Goal: Use online tool/utility: Utilize a website feature to perform a specific function

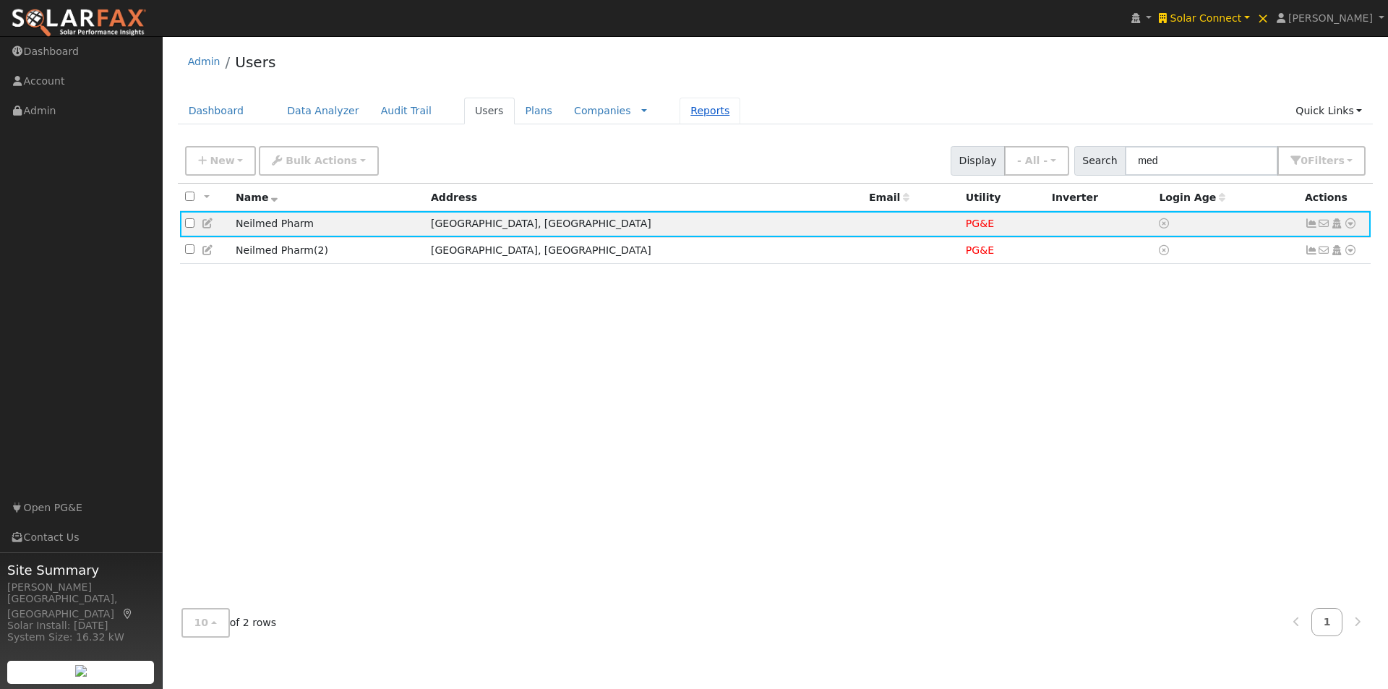
click at [680, 108] on link "Reports" at bounding box center [710, 111] width 61 height 27
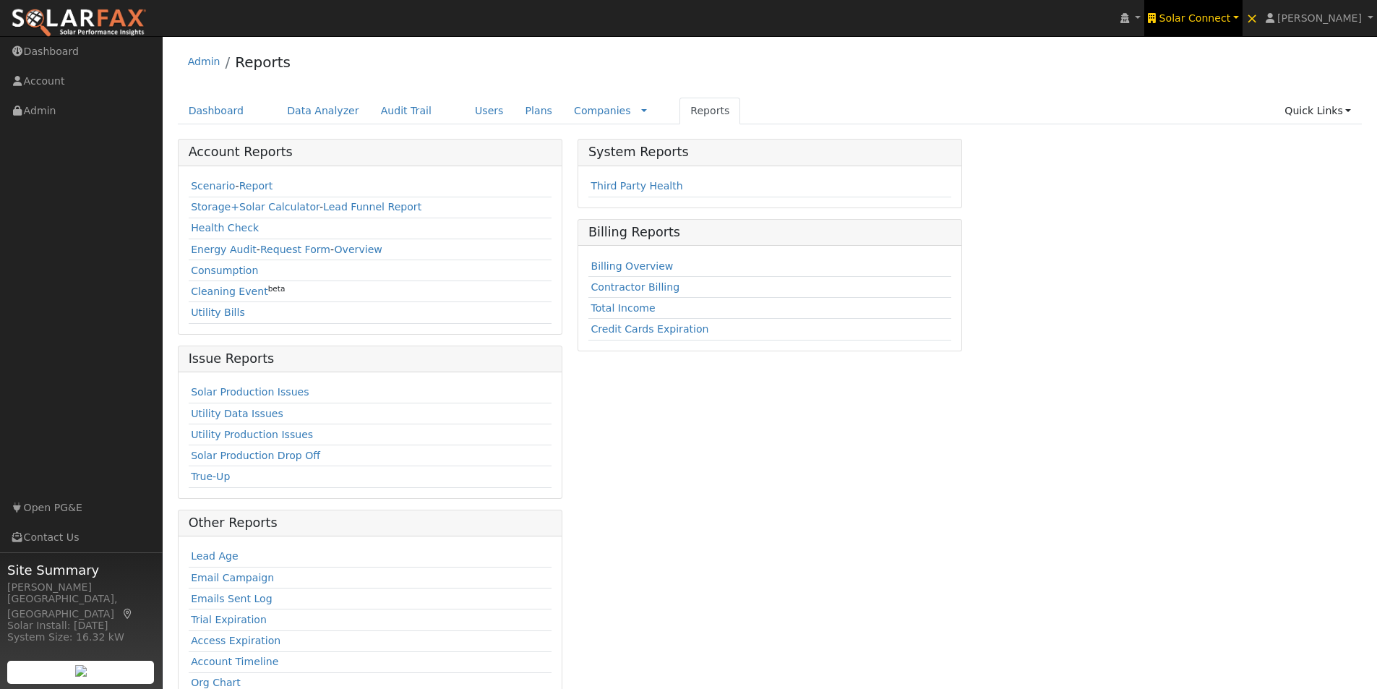
click at [1226, 17] on span "Solar Connect" at bounding box center [1196, 18] width 72 height 12
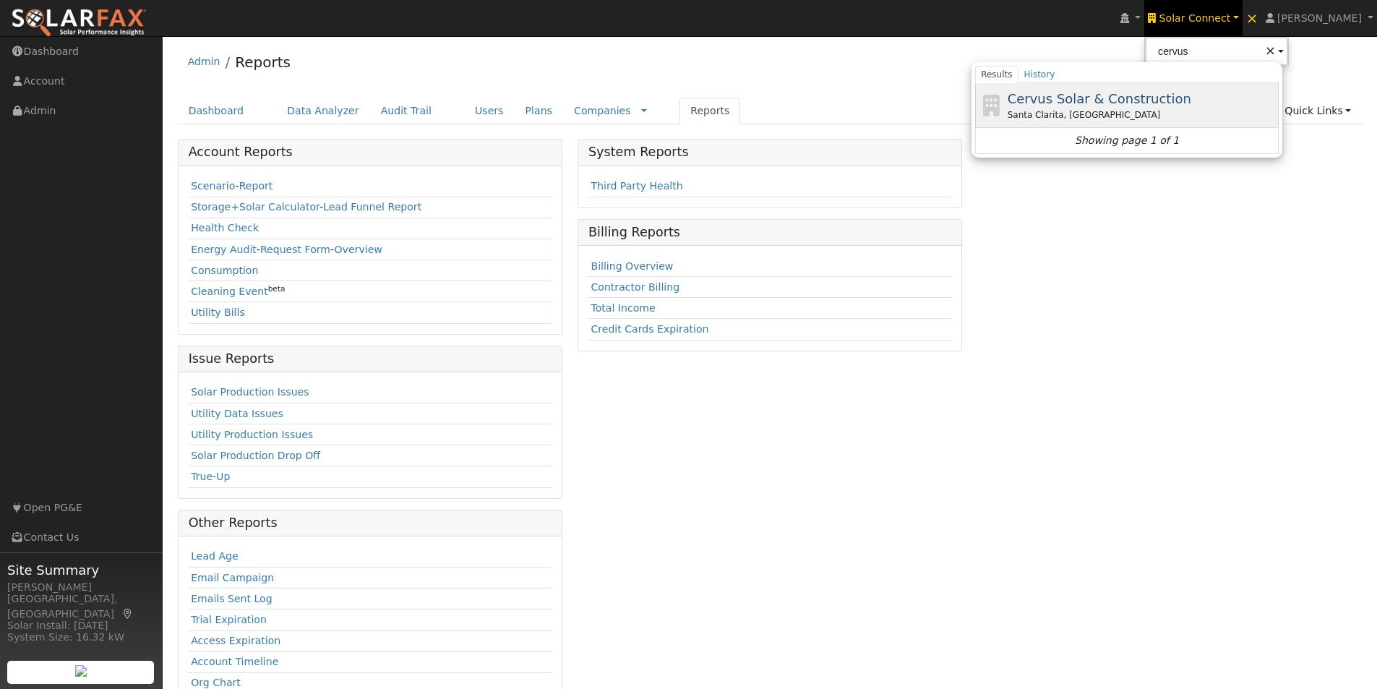
click at [1084, 100] on span "Cervus Solar & Construction" at bounding box center [1100, 98] width 184 height 15
type input "Cervus Solar & Construction"
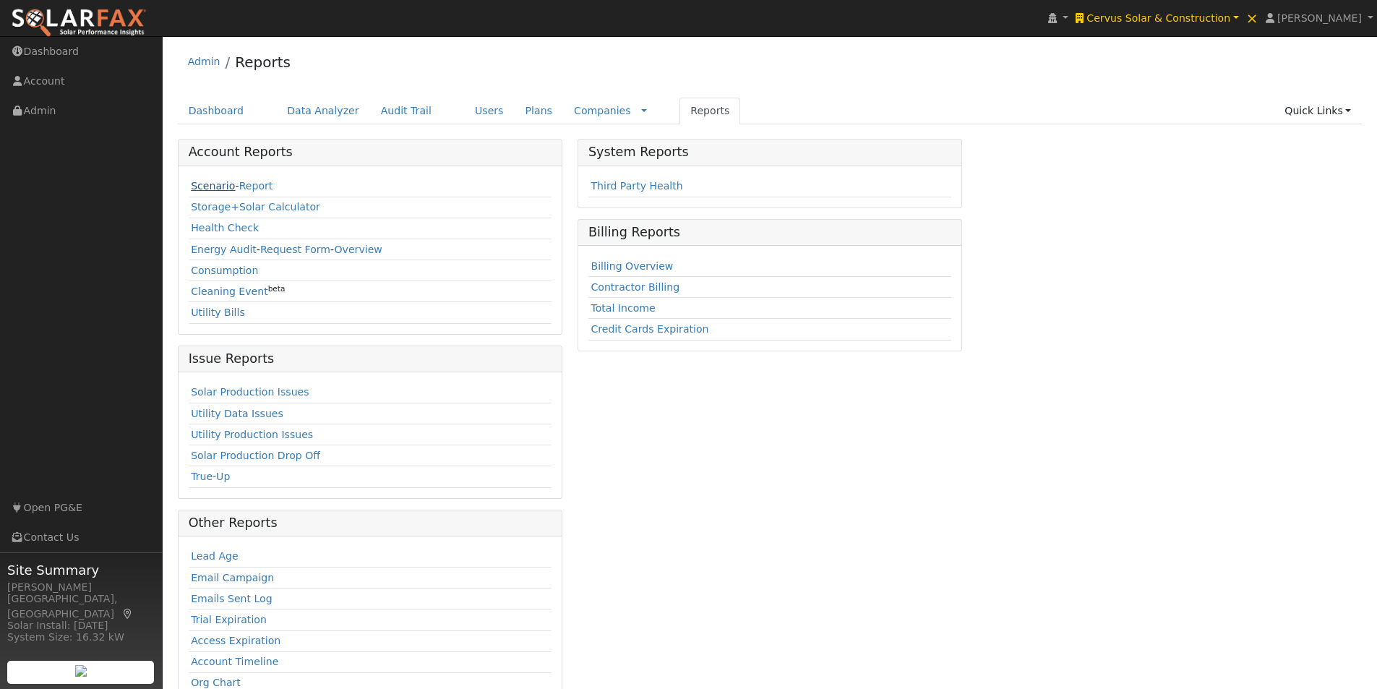
click at [207, 184] on link "Scenario" at bounding box center [213, 186] width 44 height 12
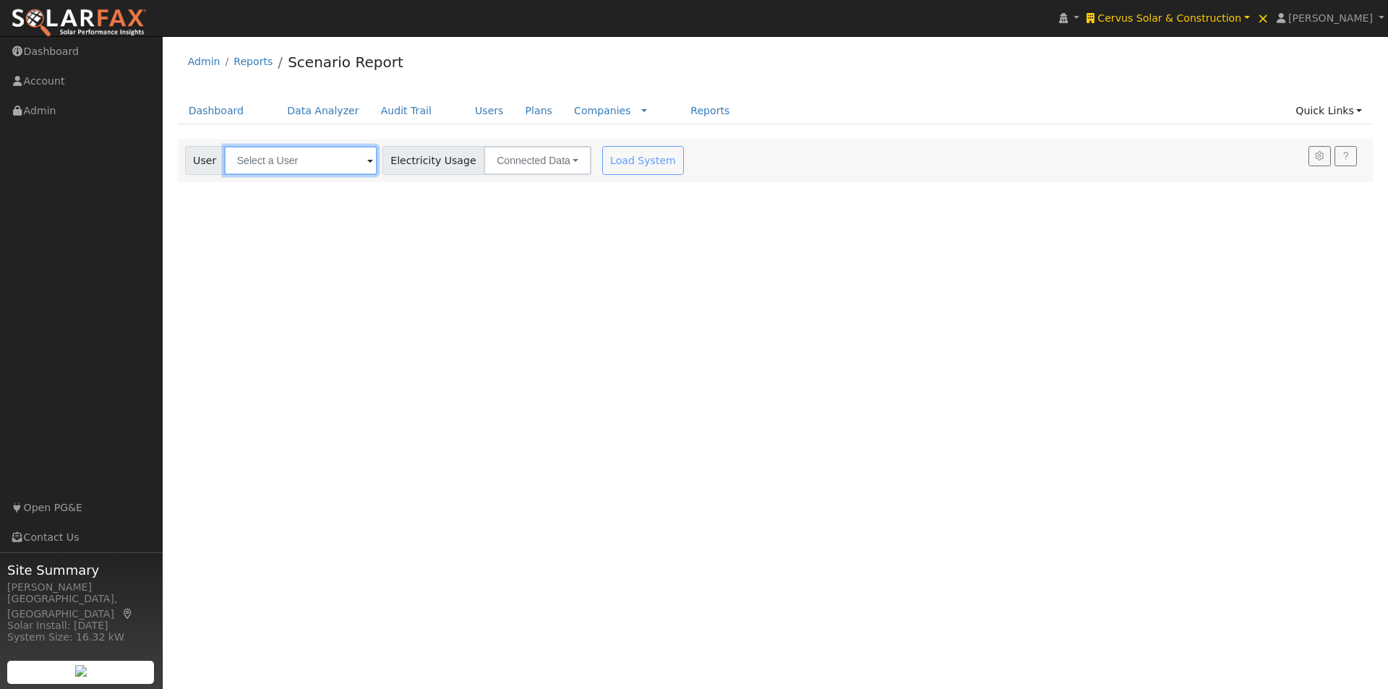
click at [296, 160] on input "text" at bounding box center [300, 160] width 153 height 29
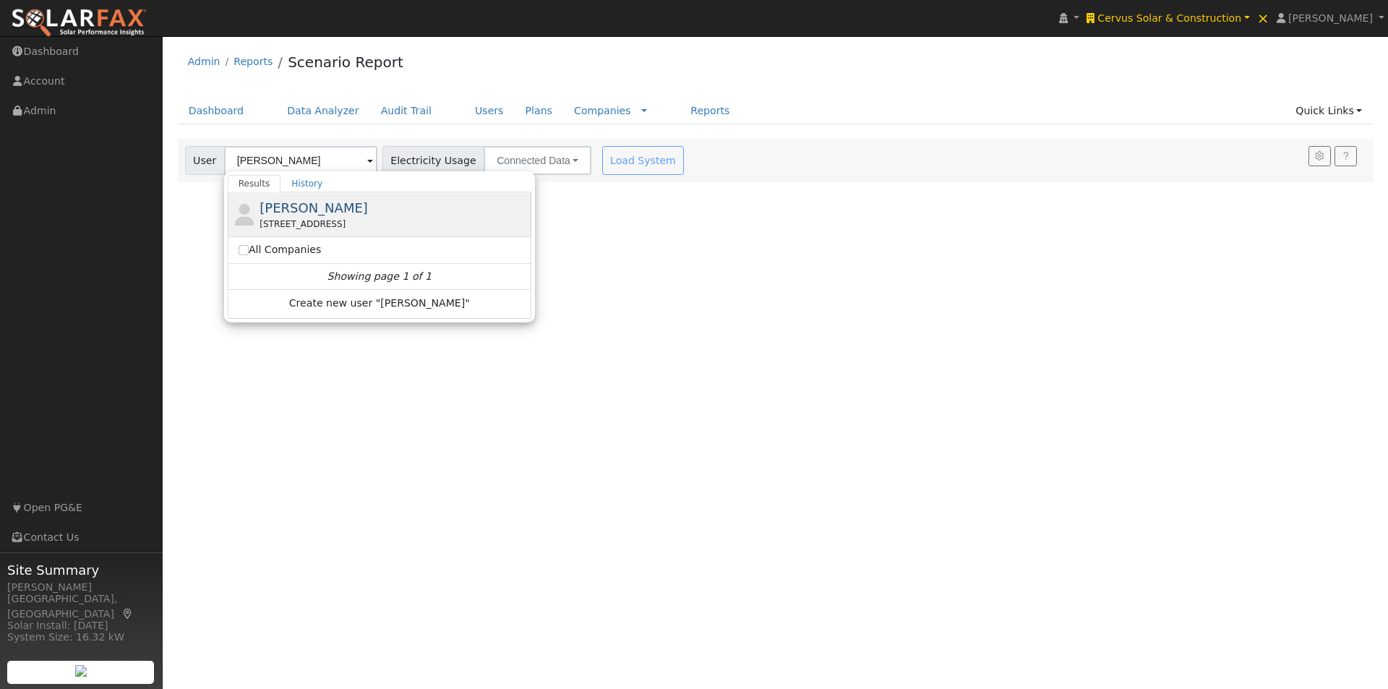
click at [306, 203] on span "[PERSON_NAME]" at bounding box center [314, 207] width 108 height 15
type input "[PERSON_NAME]"
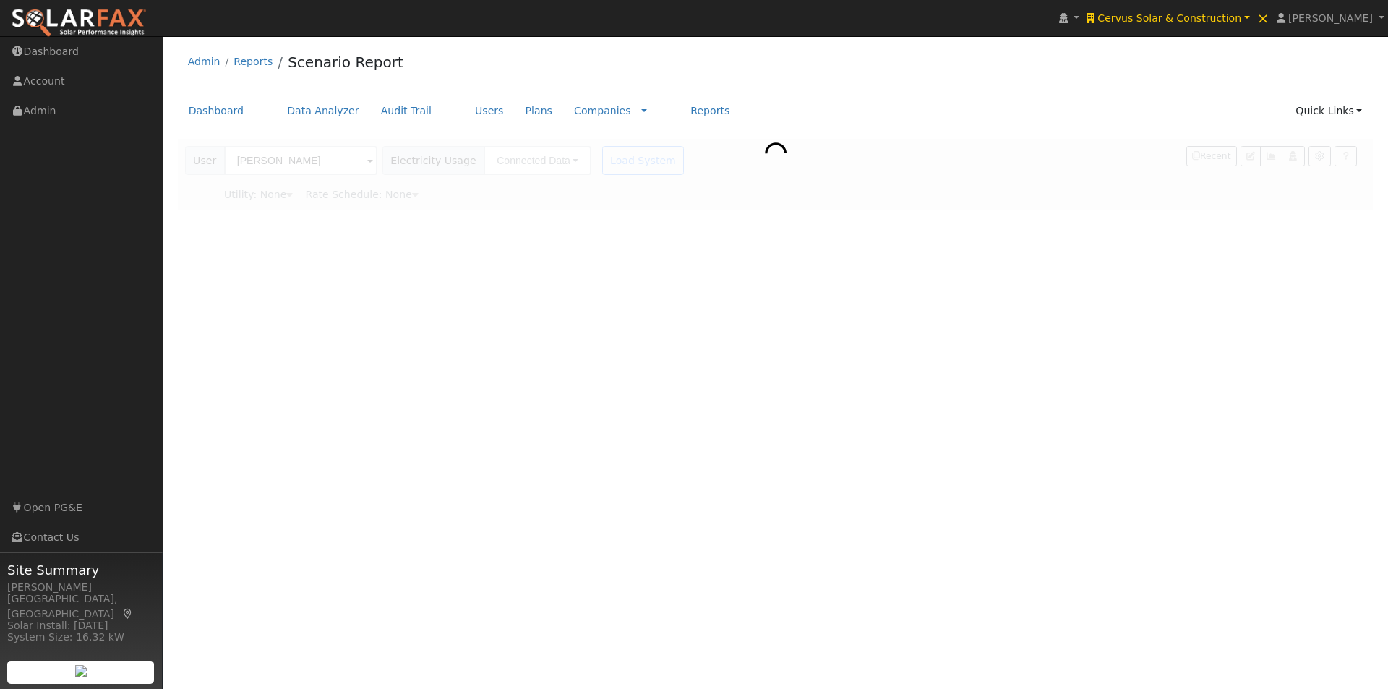
type input "Southern [US_STATE] Edison"
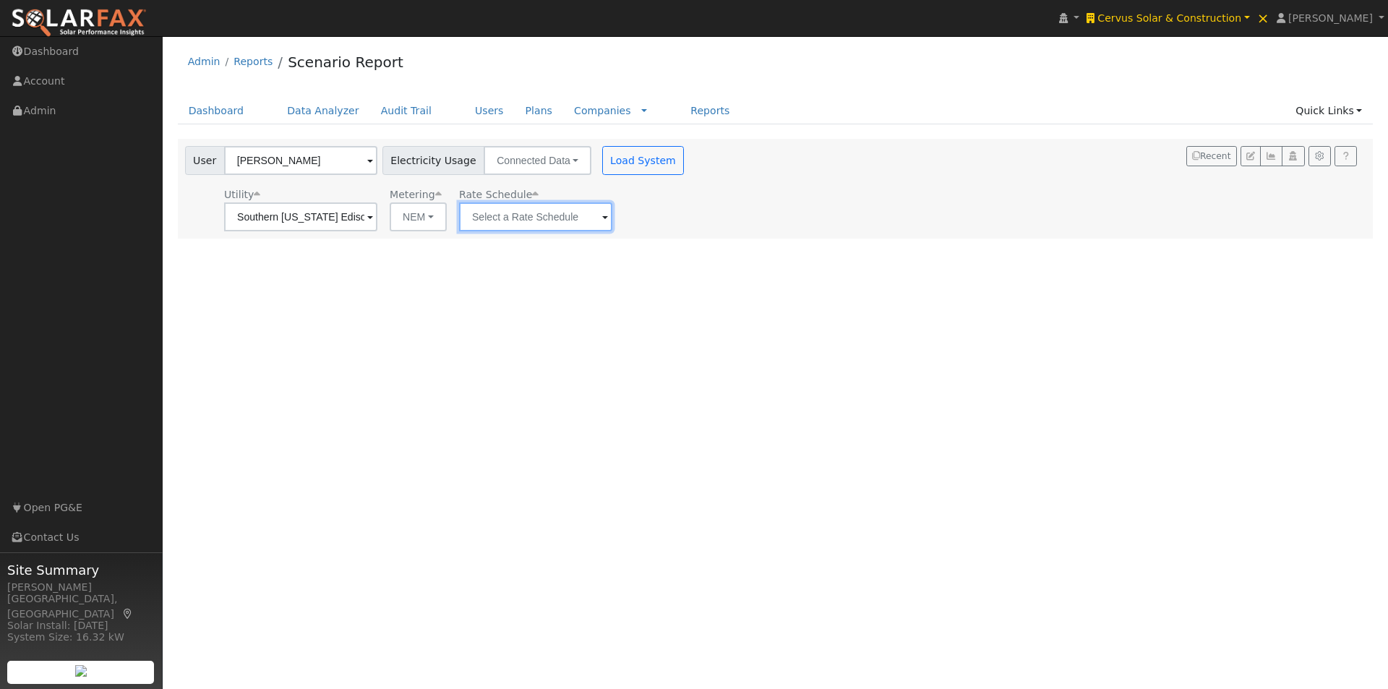
click at [554, 210] on input "text" at bounding box center [535, 216] width 153 height 29
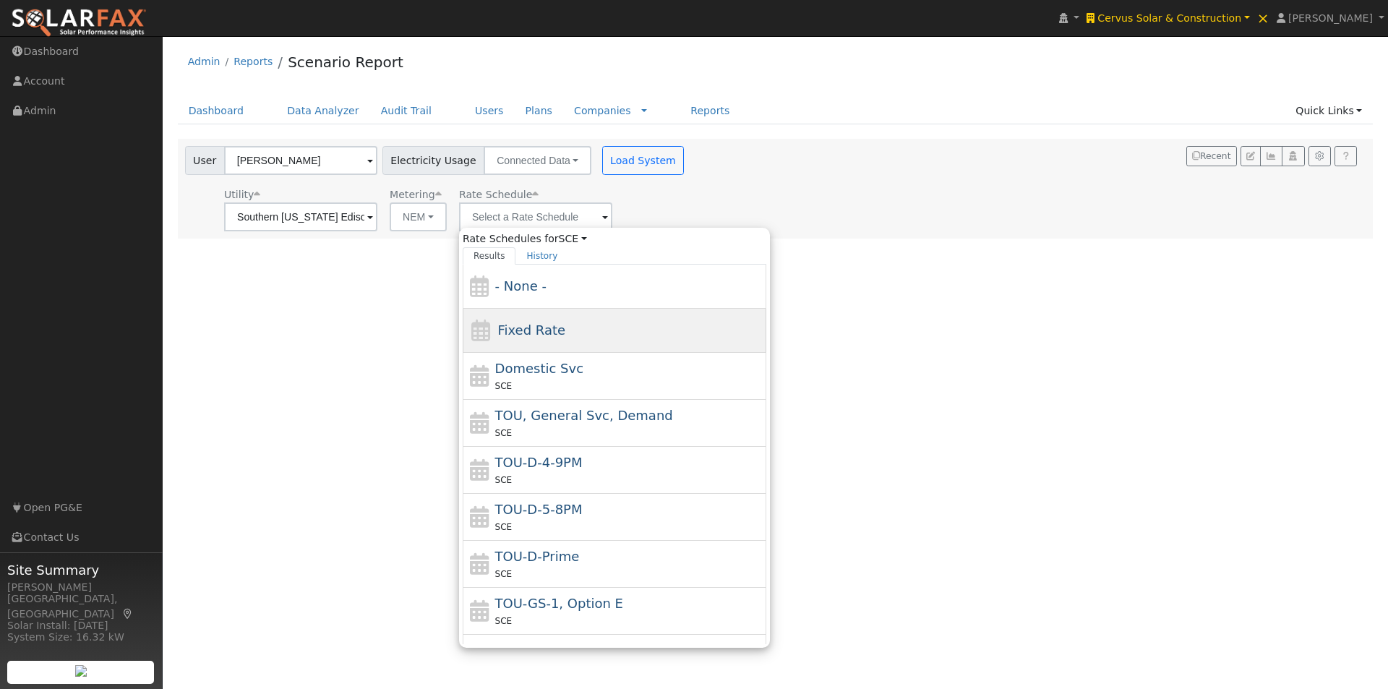
click at [514, 330] on span "Fixed Rate" at bounding box center [531, 329] width 68 height 15
type input "Fixed Rate"
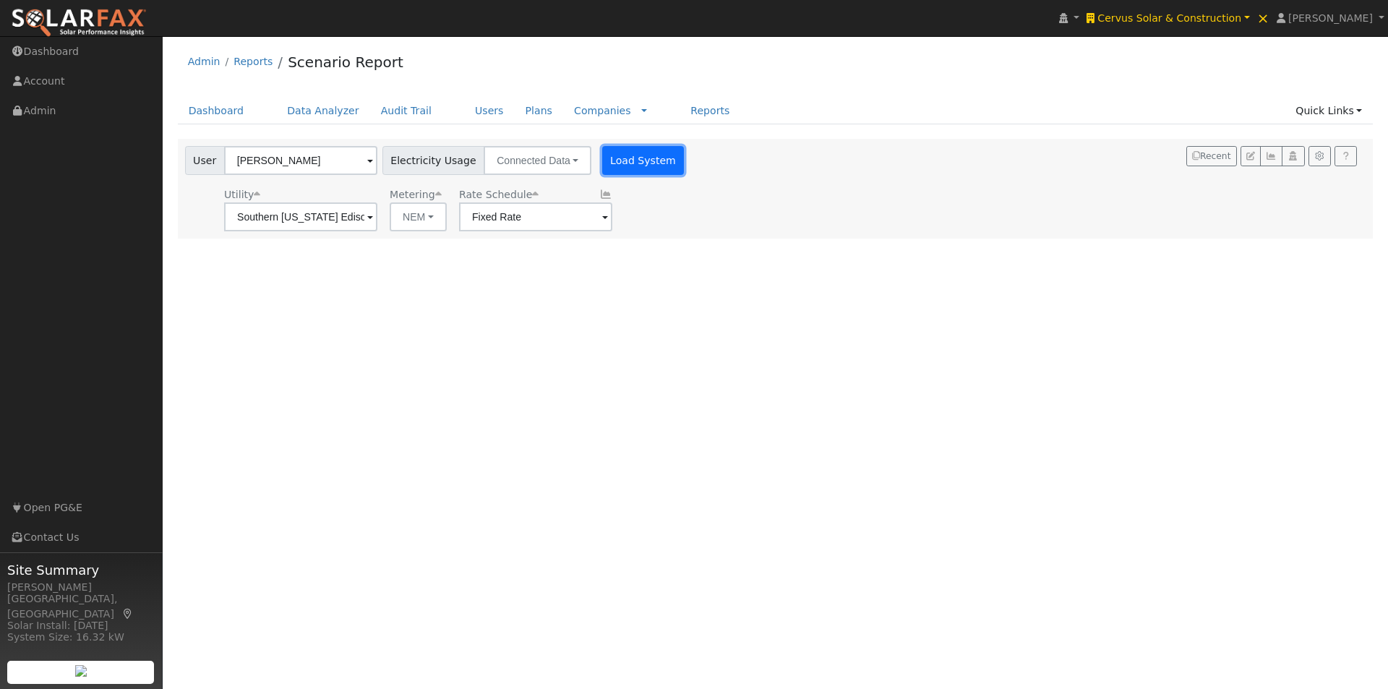
click at [614, 161] on button "Load System" at bounding box center [643, 160] width 82 height 29
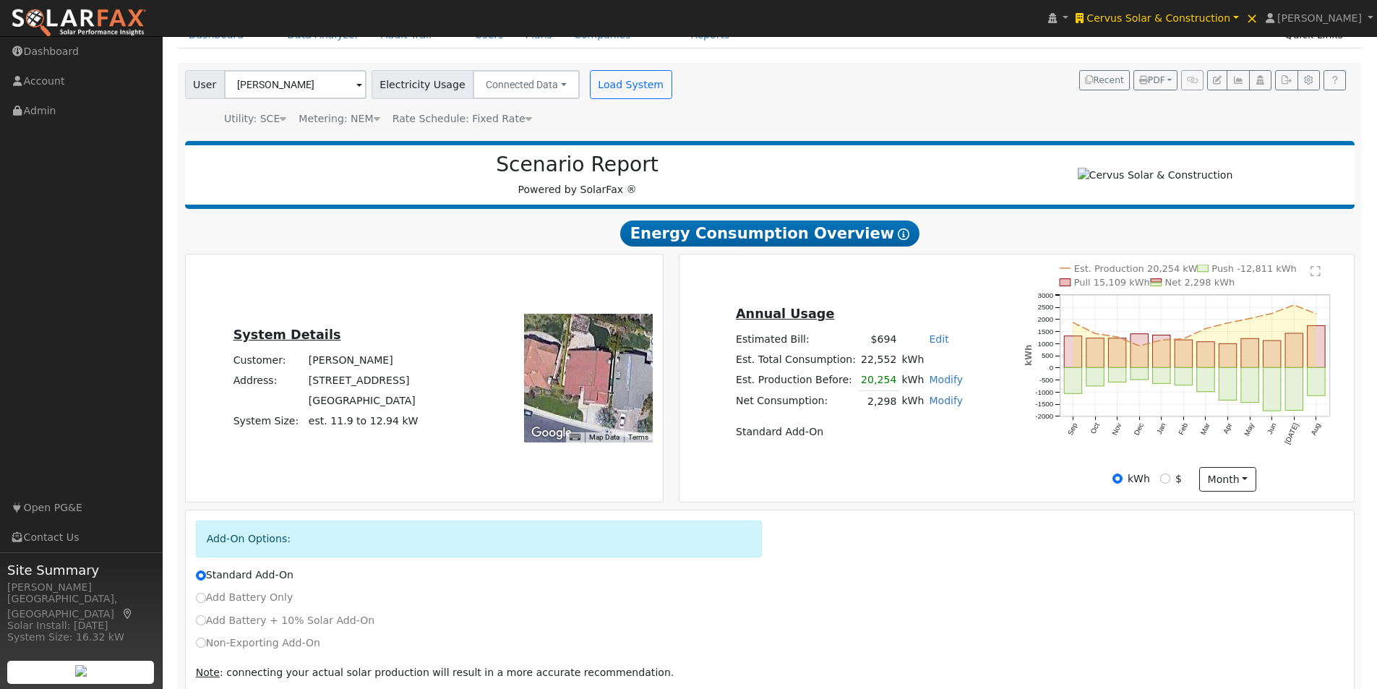
scroll to position [145, 0]
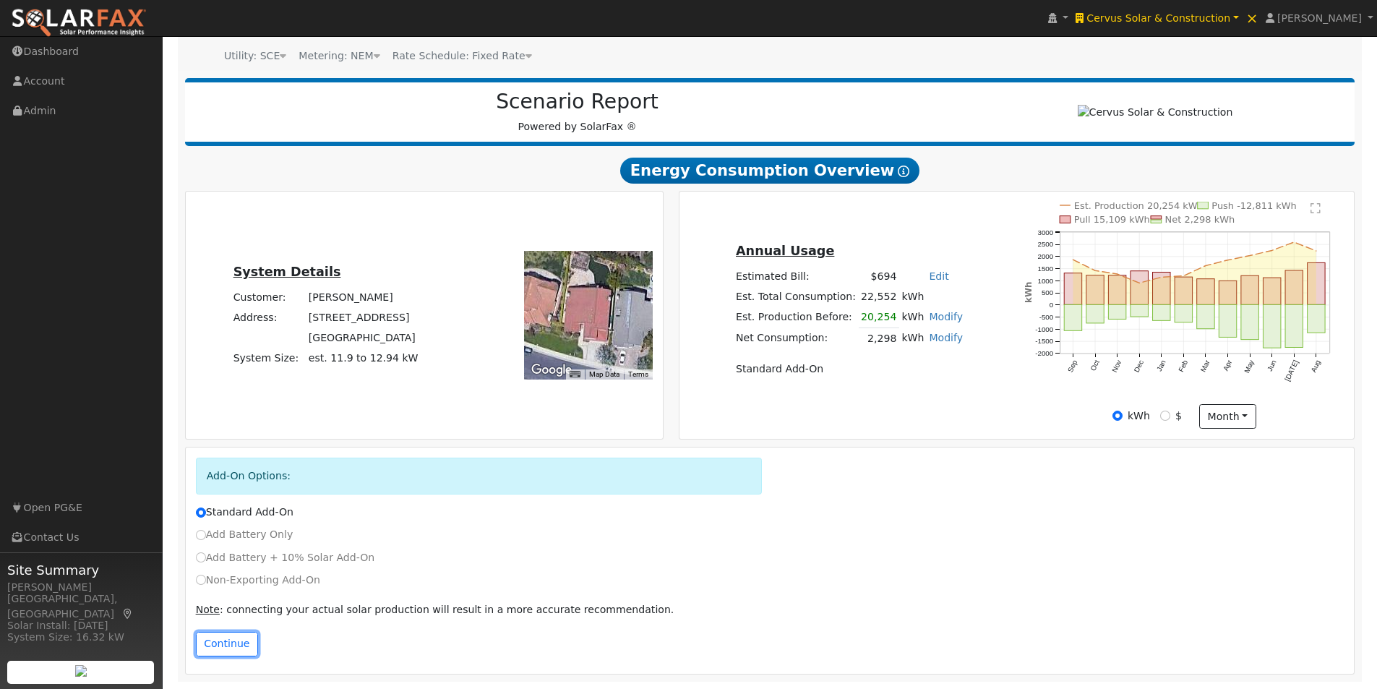
drag, startPoint x: 211, startPoint y: 648, endPoint x: 217, endPoint y: 643, distance: 7.7
click at [214, 646] on button "Continue" at bounding box center [227, 644] width 62 height 25
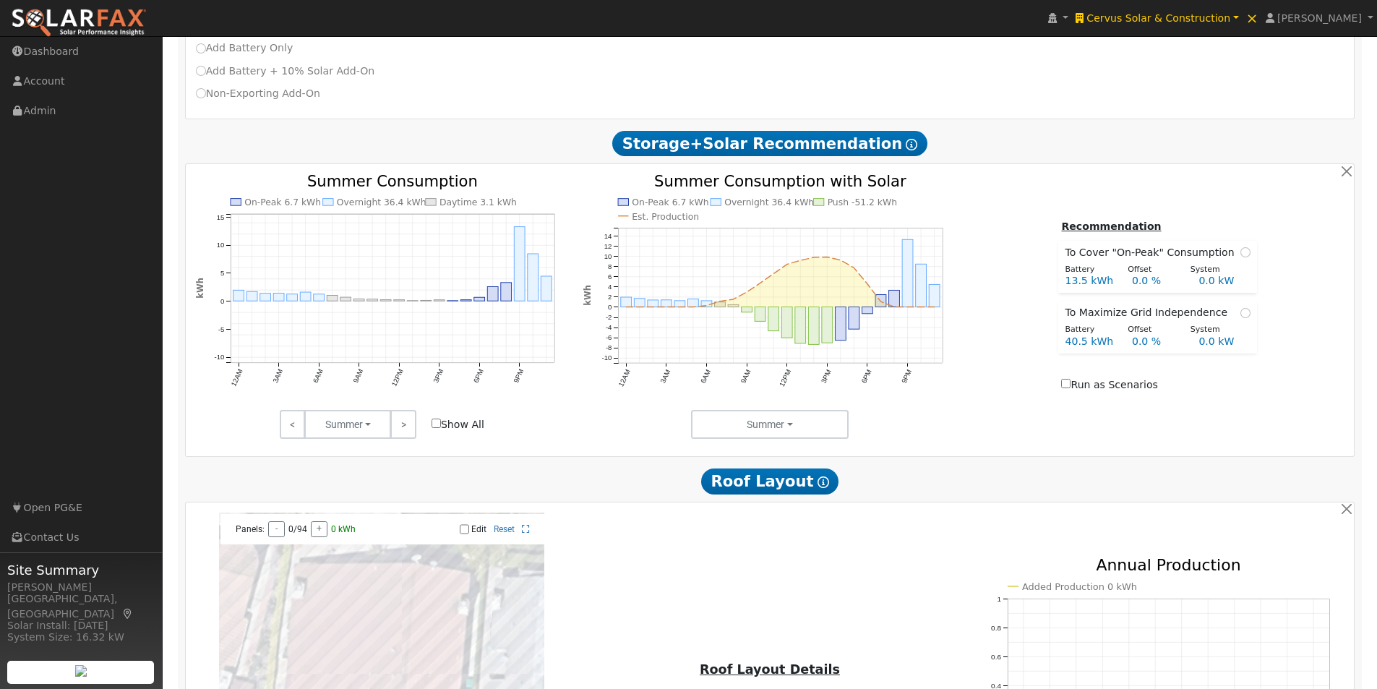
scroll to position [646, 0]
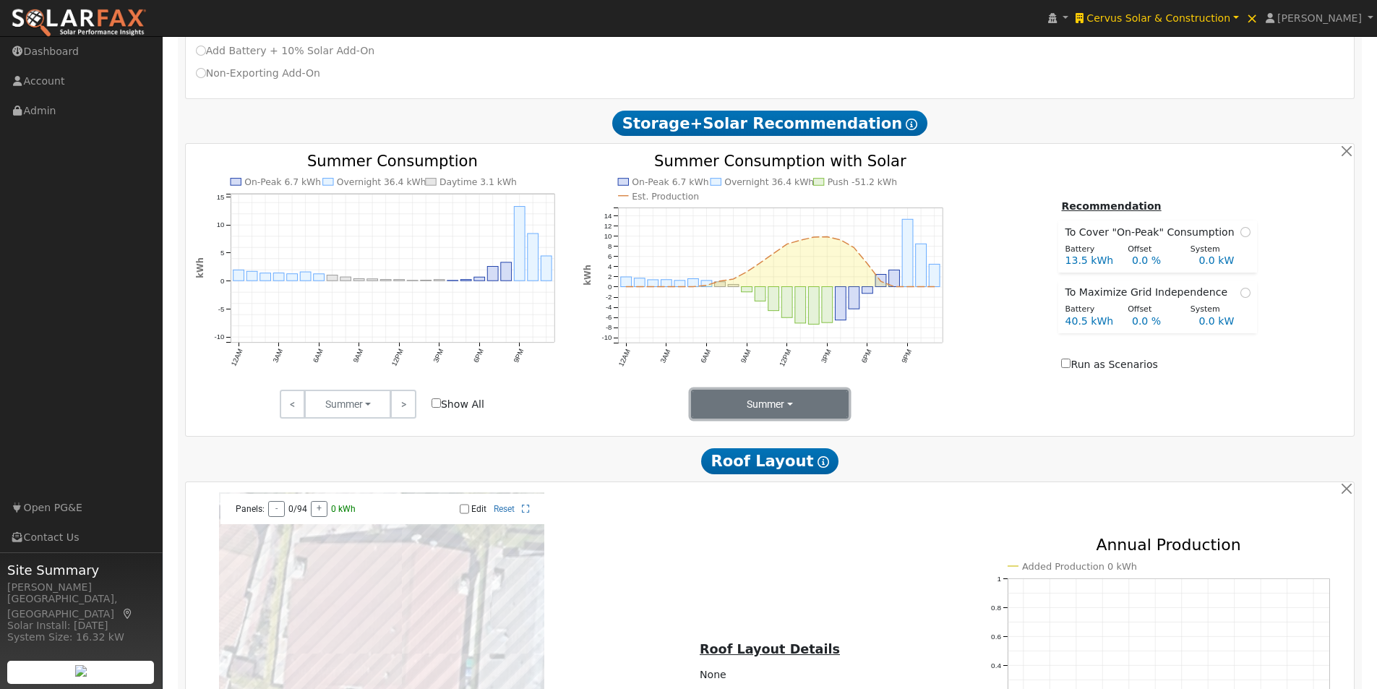
click at [765, 410] on button "Summer" at bounding box center [770, 404] width 158 height 29
click at [707, 460] on link "Seasons" at bounding box center [742, 456] width 100 height 20
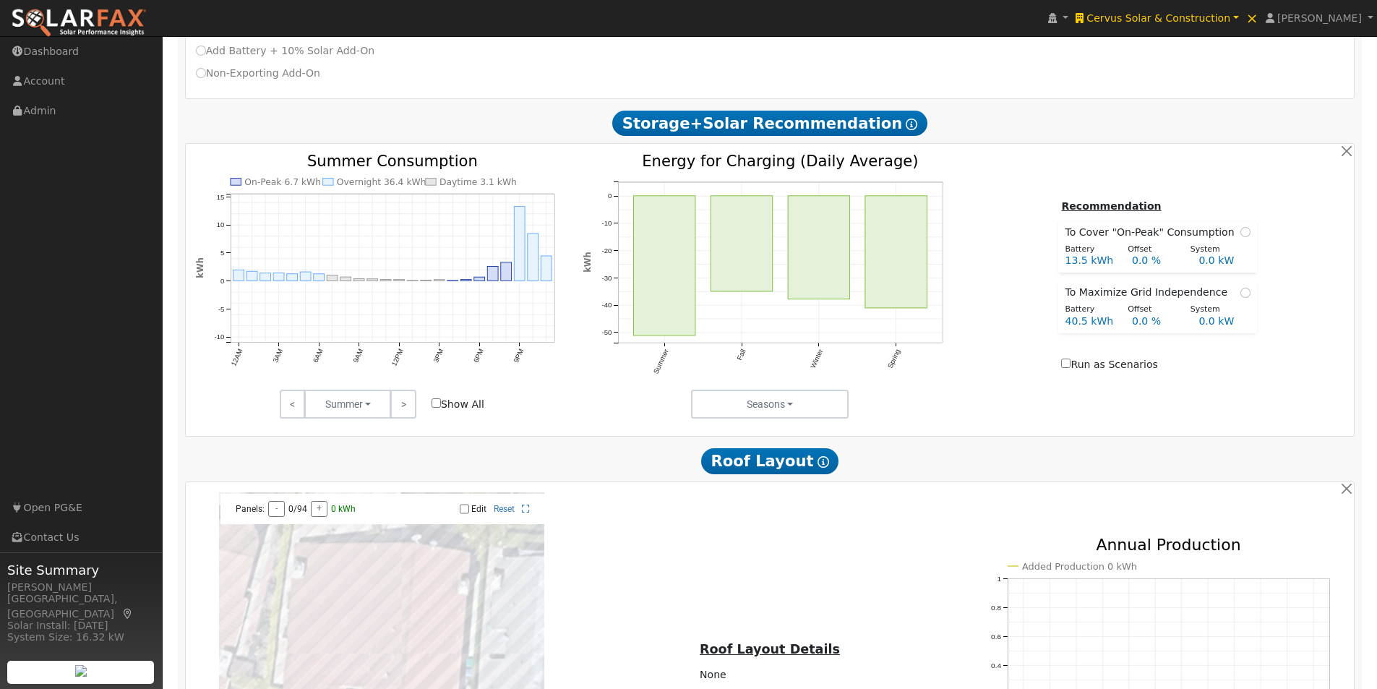
drag, startPoint x: 758, startPoint y: 393, endPoint x: 763, endPoint y: 427, distance: 33.5
click at [758, 394] on icon "Summer Fall Winter Spring -50 -40 -30 -20 -10 0 Energy for Charging (Daily Aver…" at bounding box center [769, 276] width 373 height 244
click at [762, 404] on button "Seasons" at bounding box center [770, 404] width 158 height 29
click at [727, 479] on link "Months" at bounding box center [742, 477] width 100 height 20
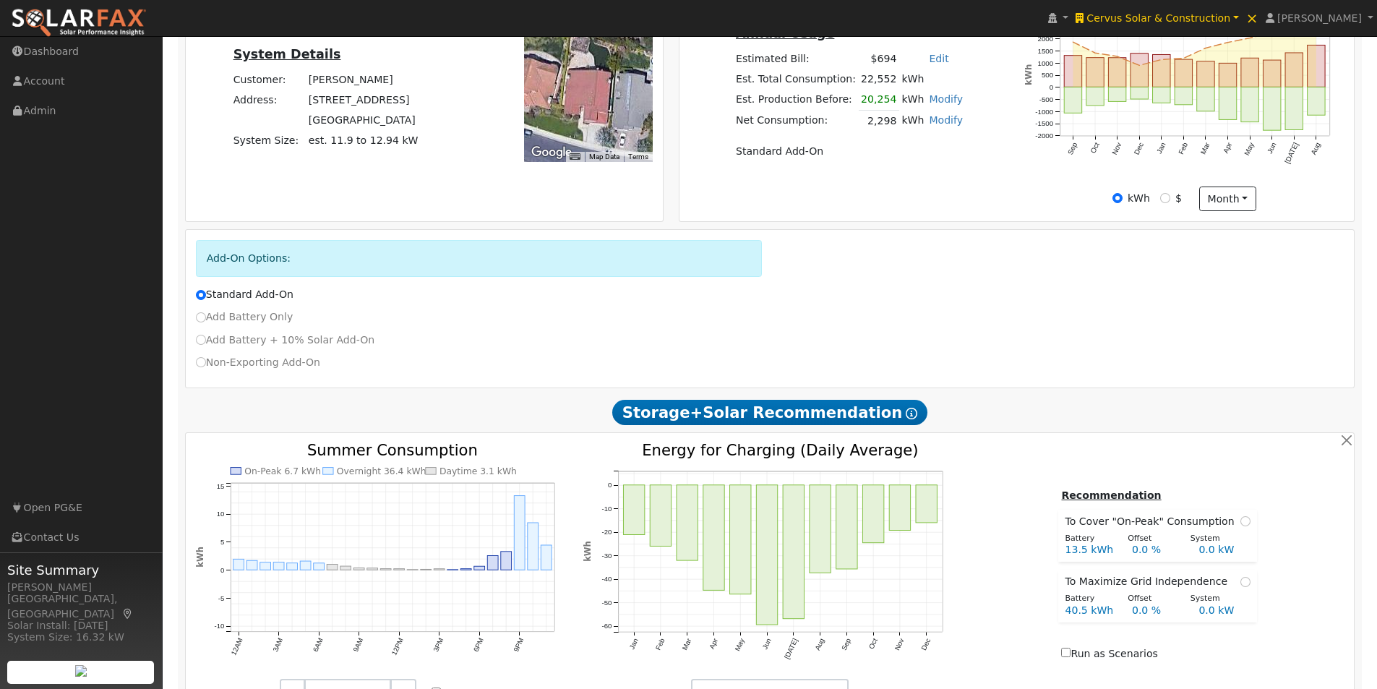
scroll to position [284, 0]
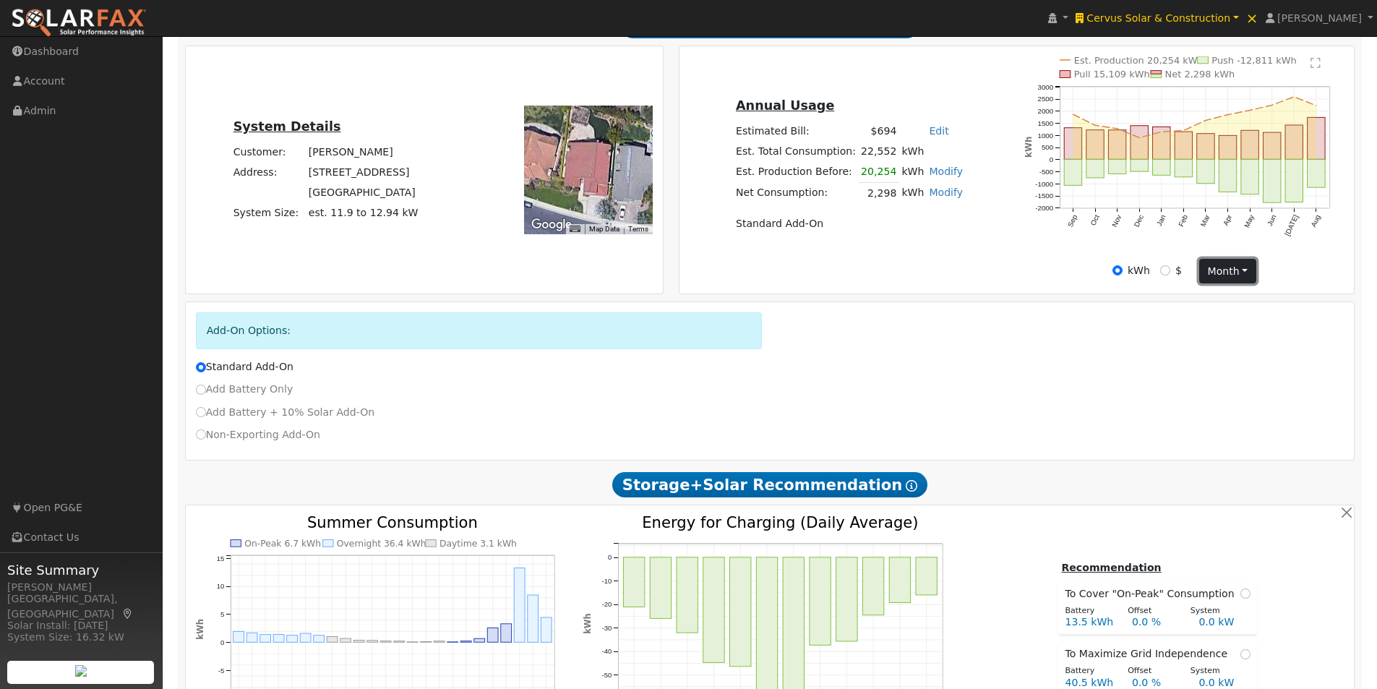
click at [1235, 275] on button "month" at bounding box center [1227, 271] width 57 height 25
click at [1209, 307] on link "Day" at bounding box center [1250, 301] width 100 height 20
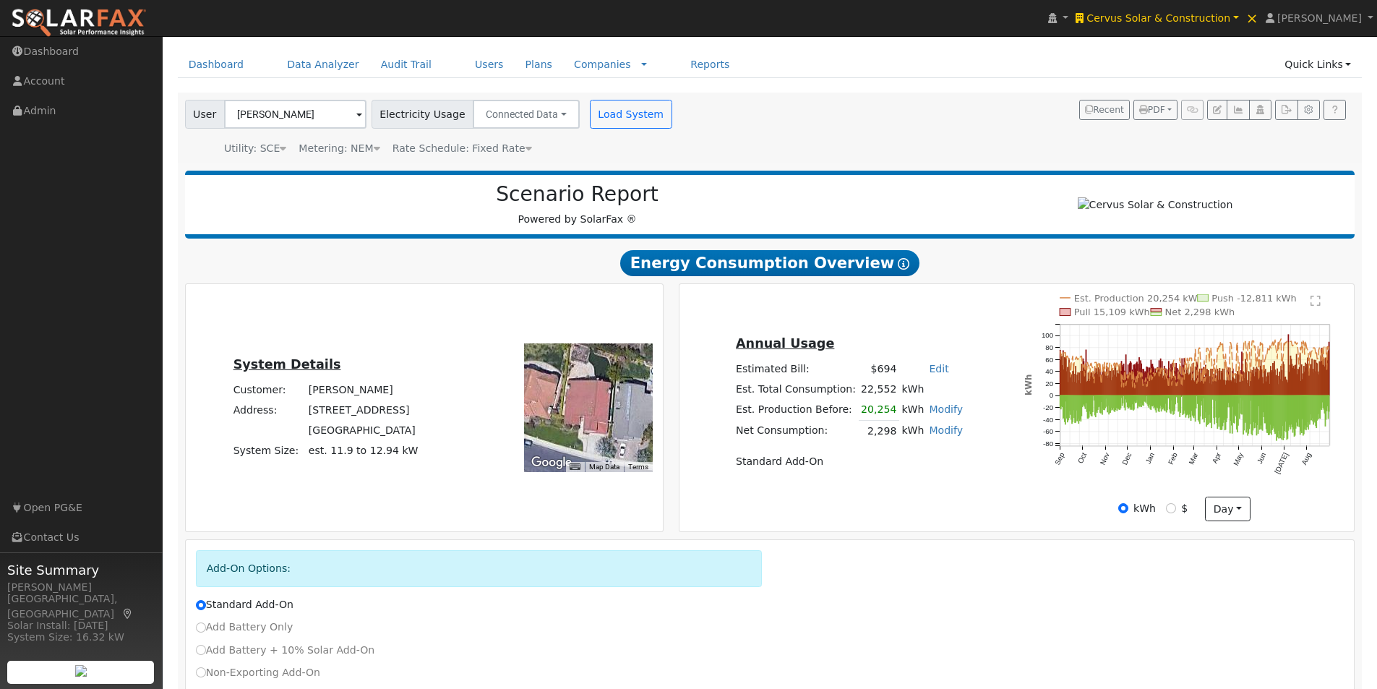
scroll to position [72, 0]
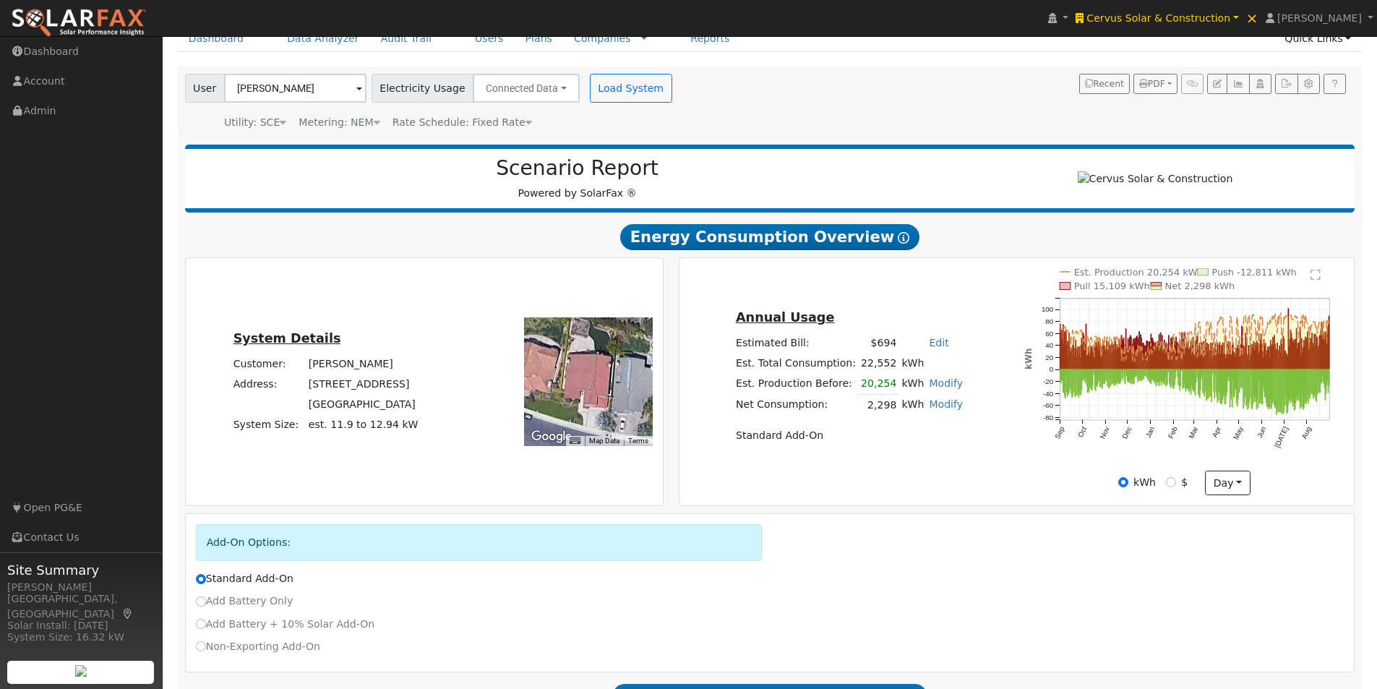
click at [489, 123] on span "Rate Schedule: Fixed Rate" at bounding box center [463, 122] width 140 height 12
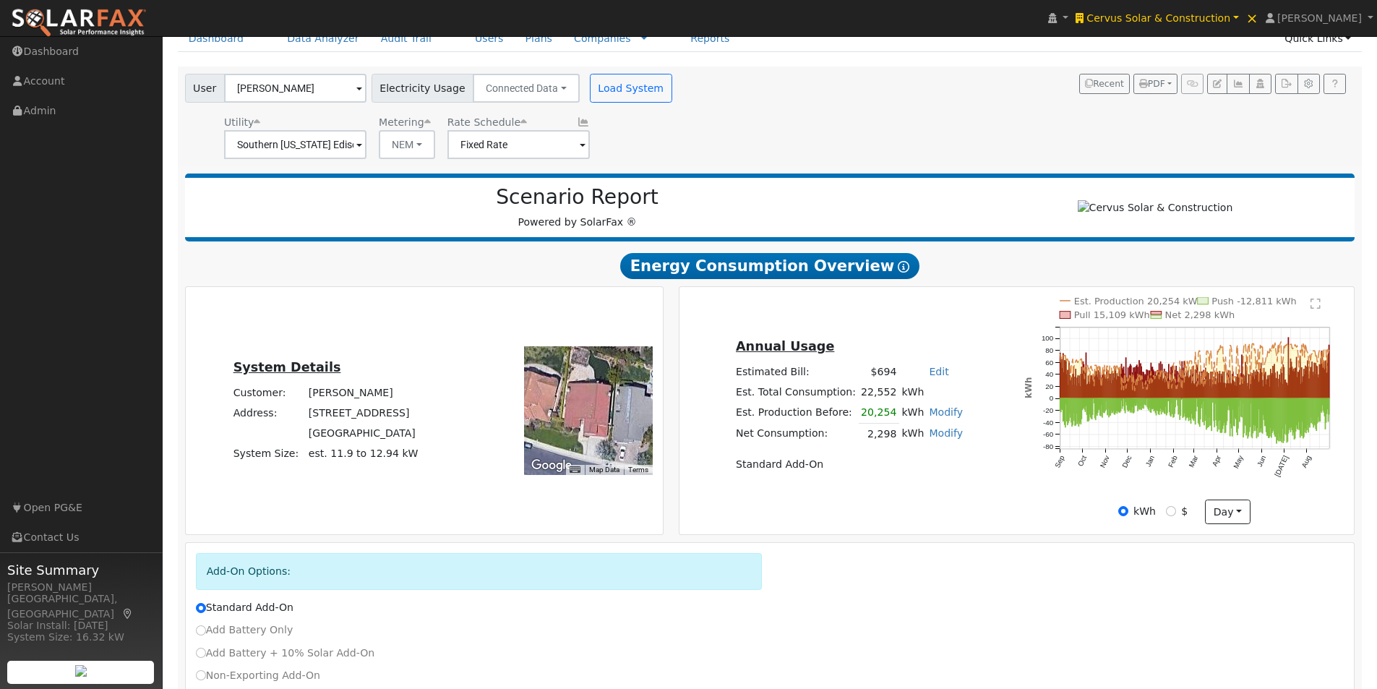
click at [972, 127] on div "User Kyle Denes Account Default Account Default Account 12153 Cherry Grove Stre…" at bounding box center [767, 114] width 1170 height 90
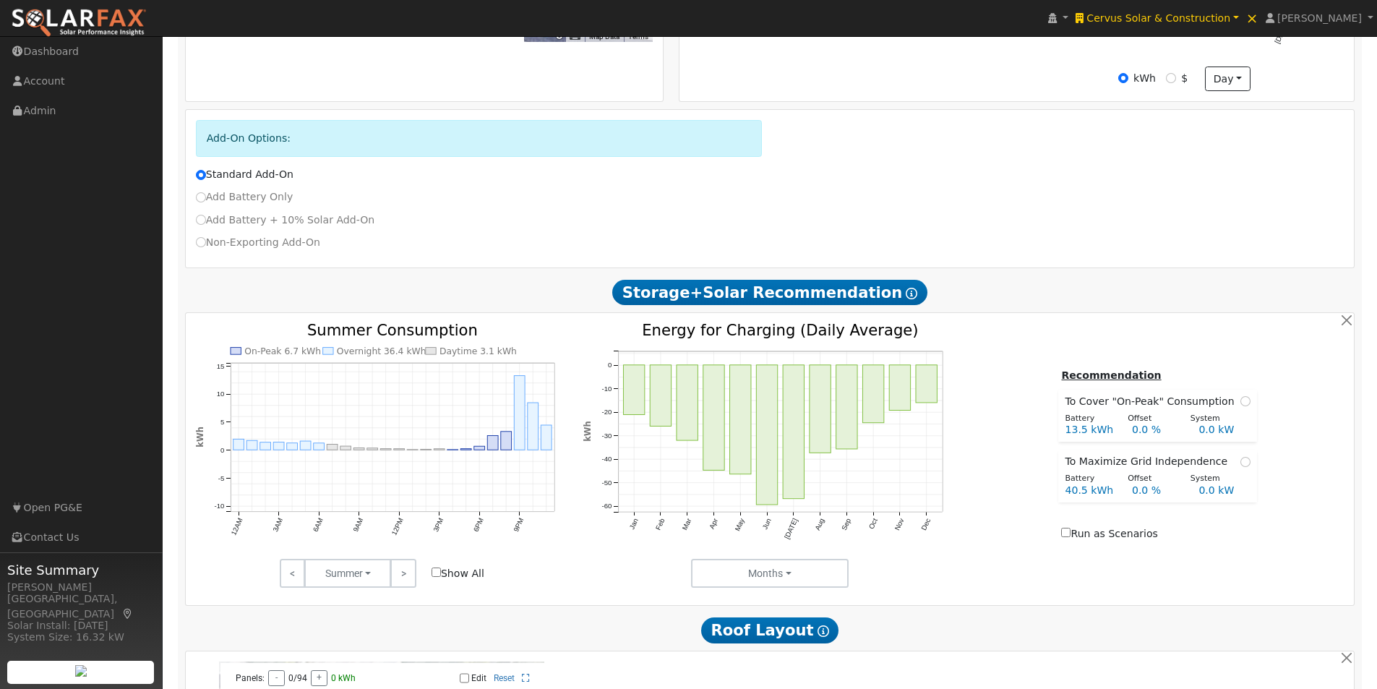
scroll to position [506, 0]
click at [777, 581] on button "Months" at bounding box center [770, 572] width 158 height 29
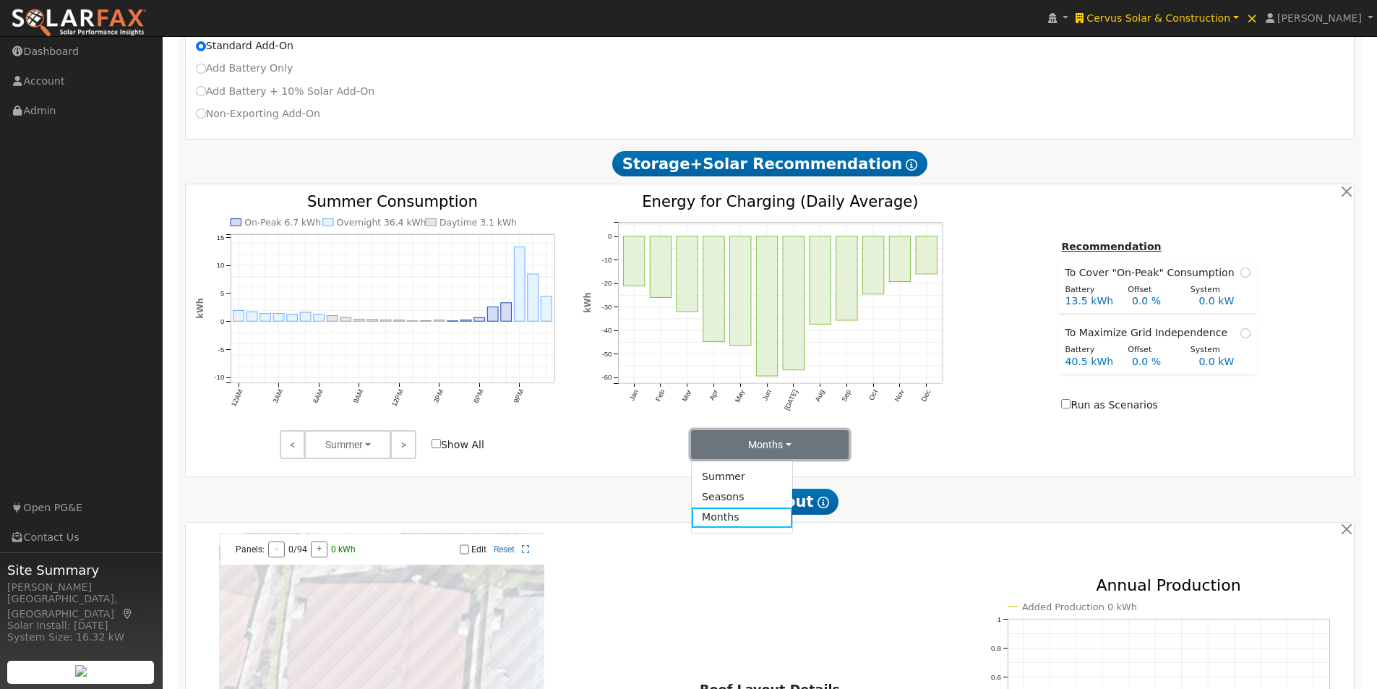
scroll to position [651, 0]
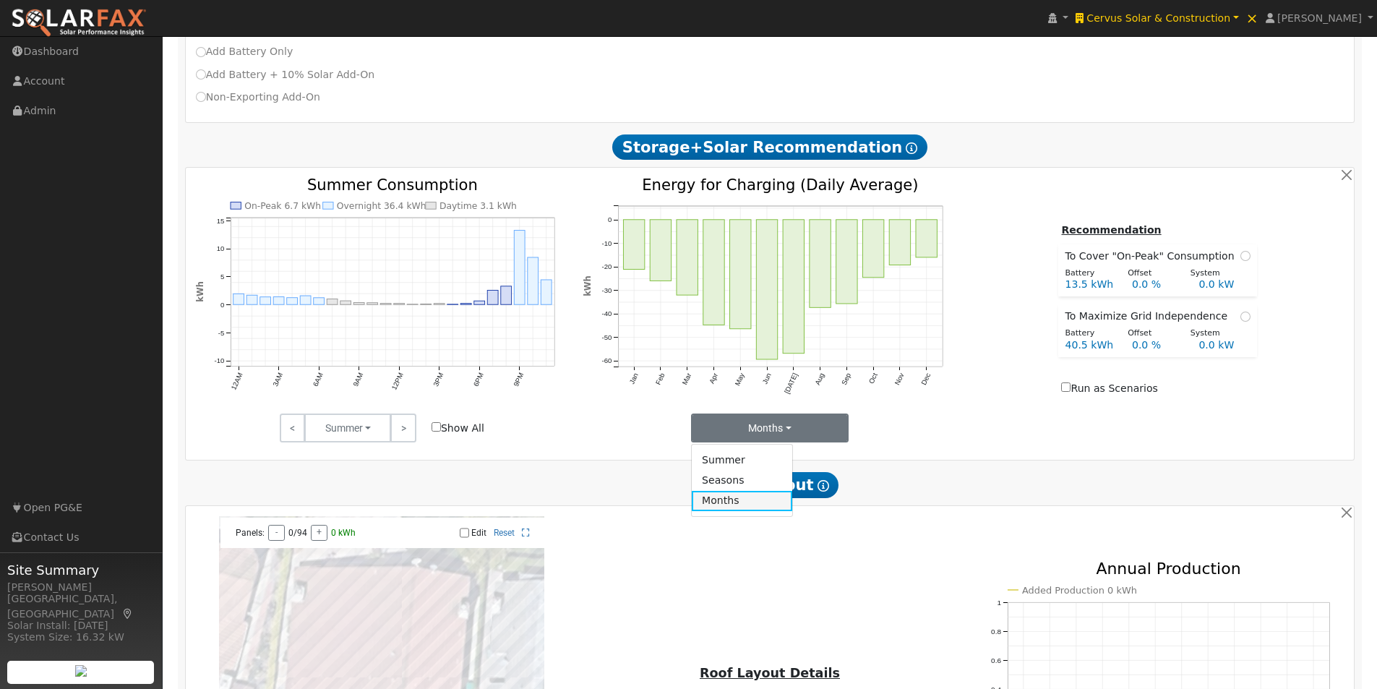
click at [719, 507] on link "Months" at bounding box center [742, 501] width 100 height 20
